Goal: Task Accomplishment & Management: Use online tool/utility

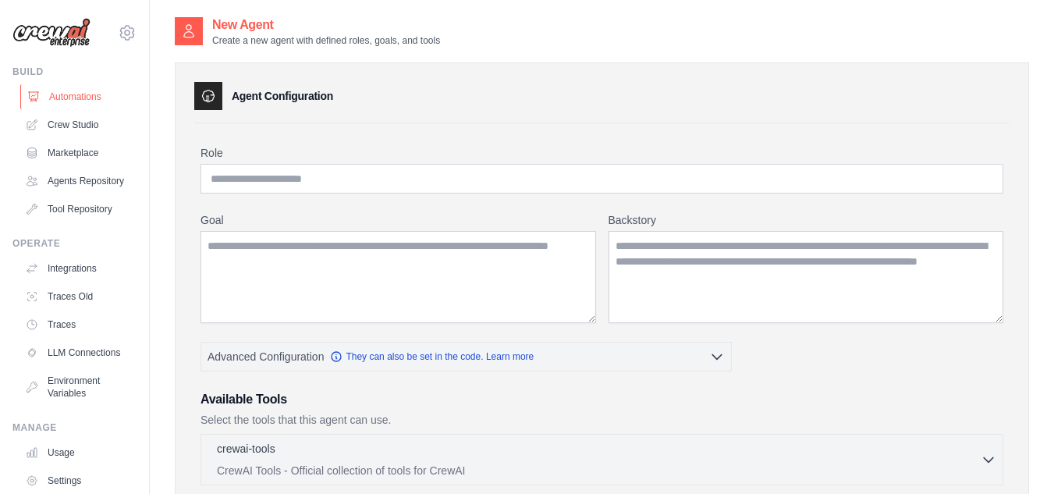
click at [74, 101] on link "Automations" at bounding box center [79, 96] width 118 height 25
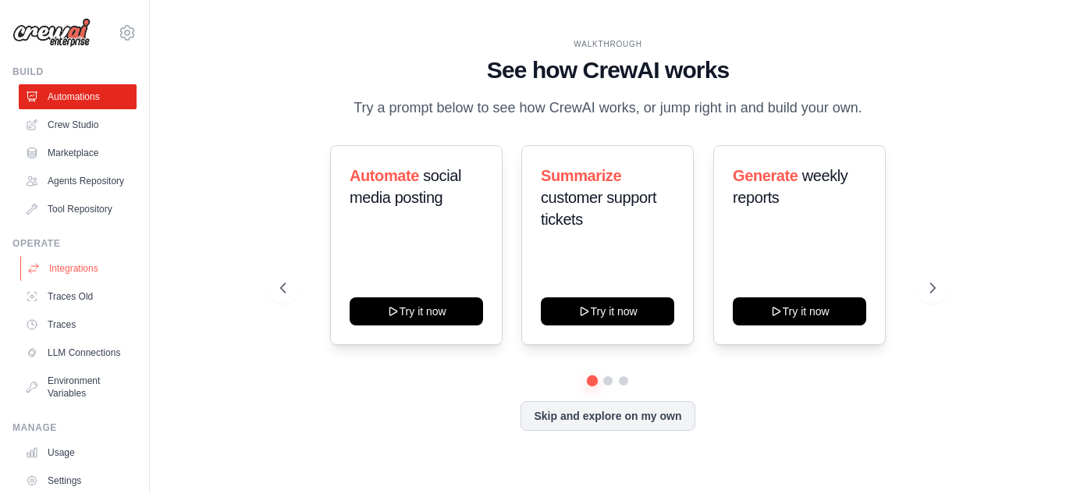
click at [67, 280] on link "Integrations" at bounding box center [79, 268] width 118 height 25
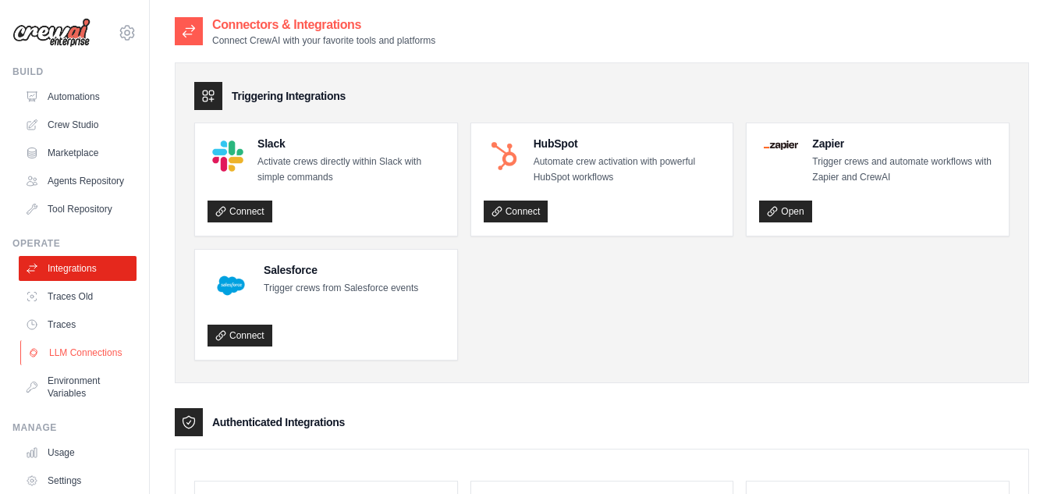
click at [55, 365] on link "LLM Connections" at bounding box center [79, 352] width 118 height 25
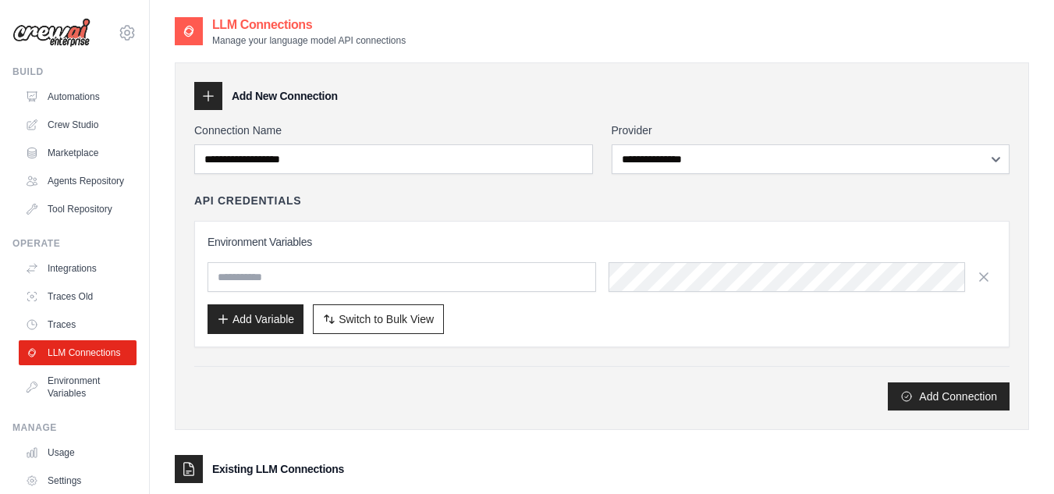
click at [537, 375] on div "Add Connection" at bounding box center [602, 388] width 816 height 44
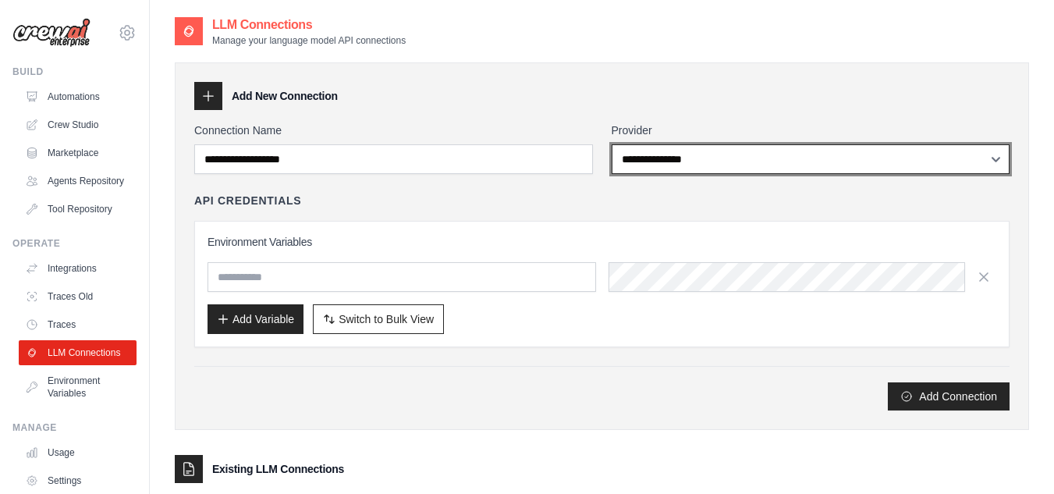
click at [782, 162] on select "**********" at bounding box center [811, 159] width 399 height 30
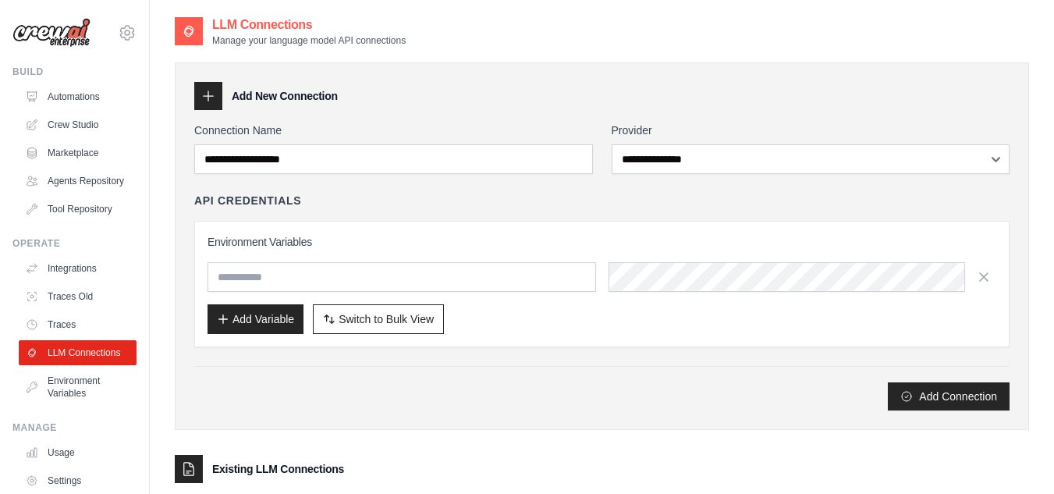
click at [503, 389] on div "Add Connection" at bounding box center [602, 396] width 816 height 28
click at [78, 279] on link "Integrations" at bounding box center [79, 268] width 118 height 25
